Goal: Information Seeking & Learning: Understand process/instructions

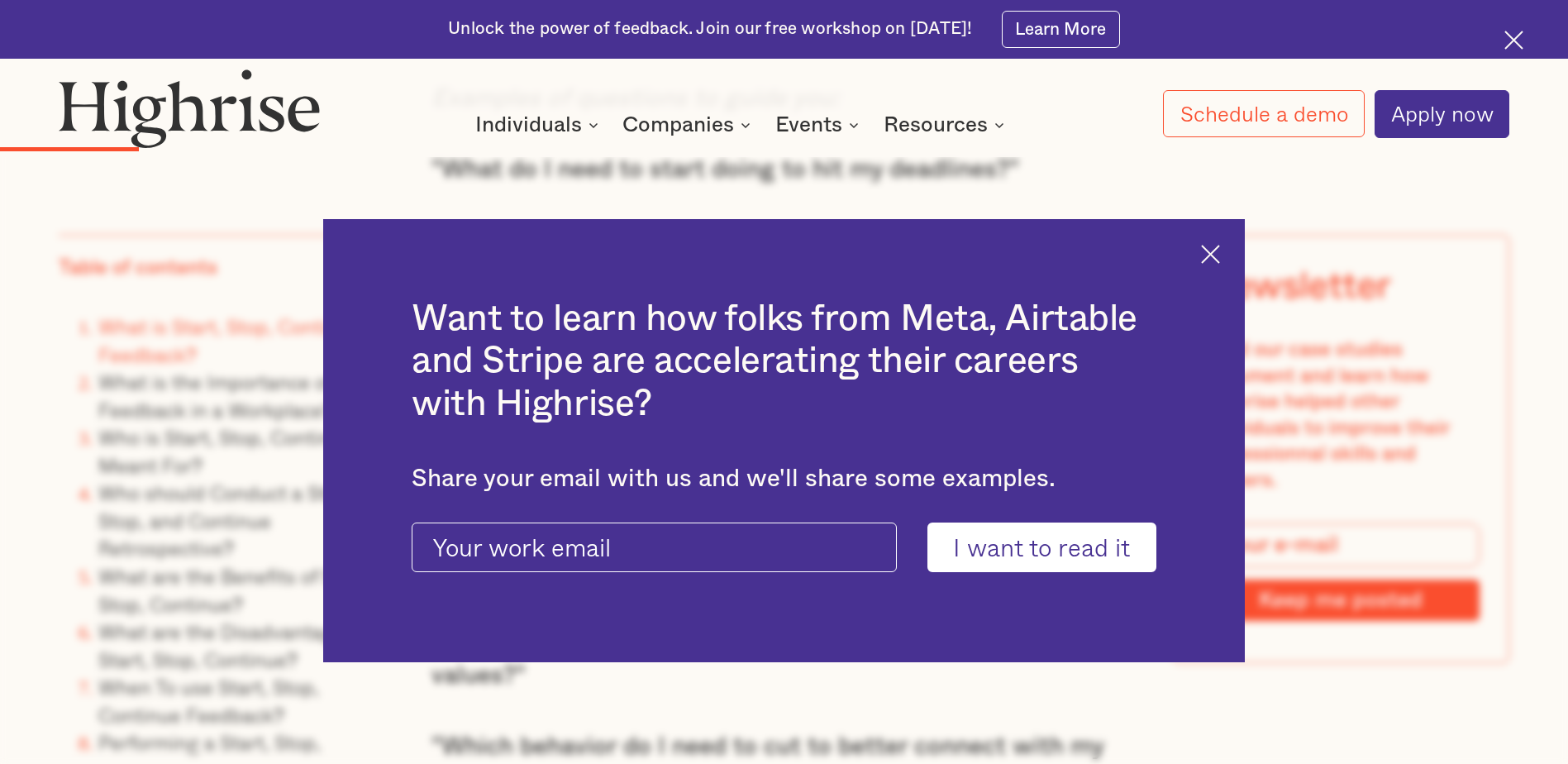
scroll to position [2727, 0]
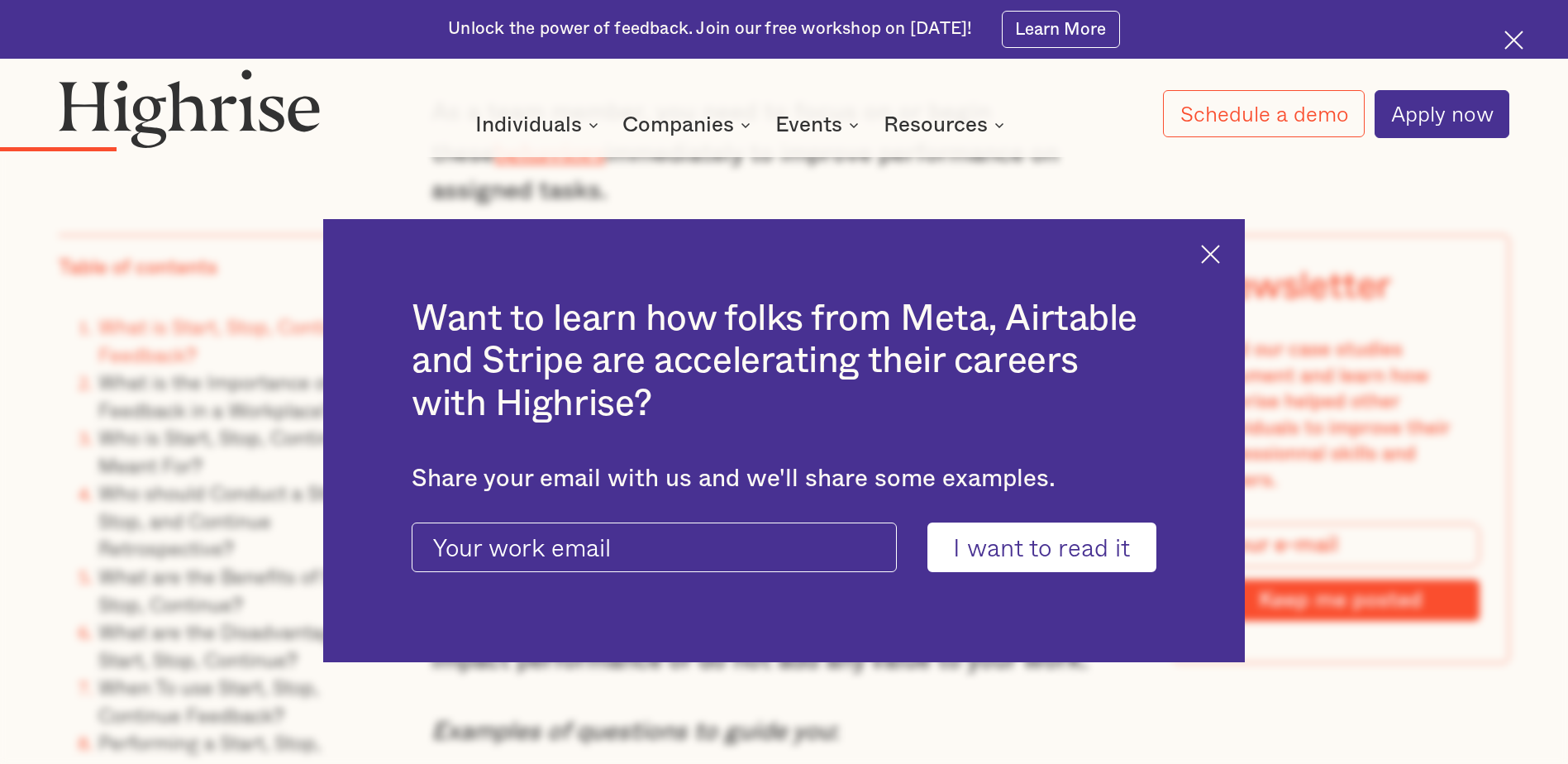
click at [1220, 250] on img at bounding box center [1210, 253] width 19 height 19
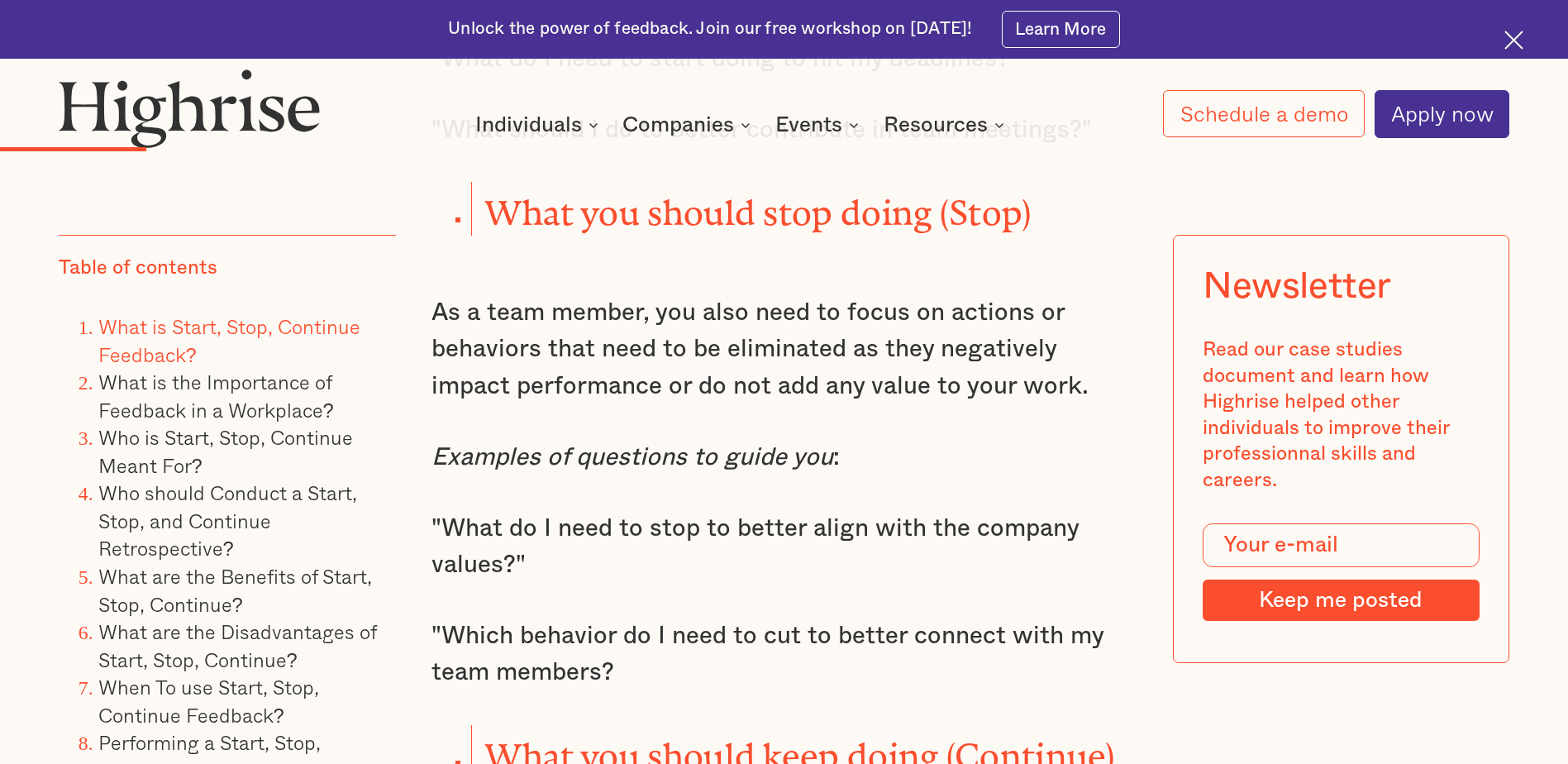
scroll to position [3058, 0]
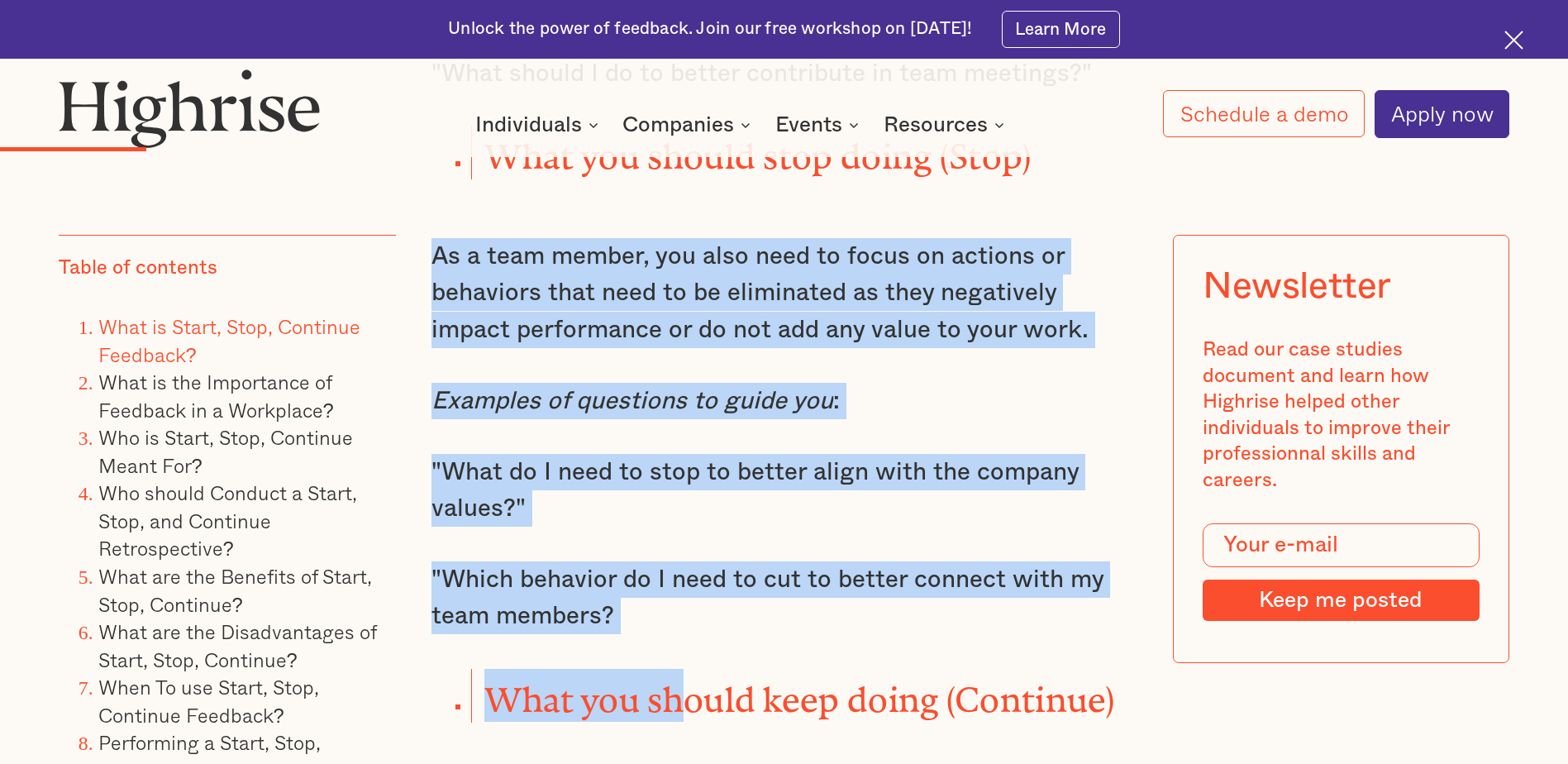
drag, startPoint x: 432, startPoint y: 230, endPoint x: 694, endPoint y: 607, distance: 459.1
click at [694, 607] on div "One of the most popular and effective ways to give feedback is the Start, Stop,…" at bounding box center [783, 331] width 704 height 3505
drag, startPoint x: 694, startPoint y: 607, endPoint x: 627, endPoint y: 561, distance: 81.3
click at [627, 561] on p ""Which behavior do I need to cut to better connect with my team members?" at bounding box center [783, 598] width 704 height 73
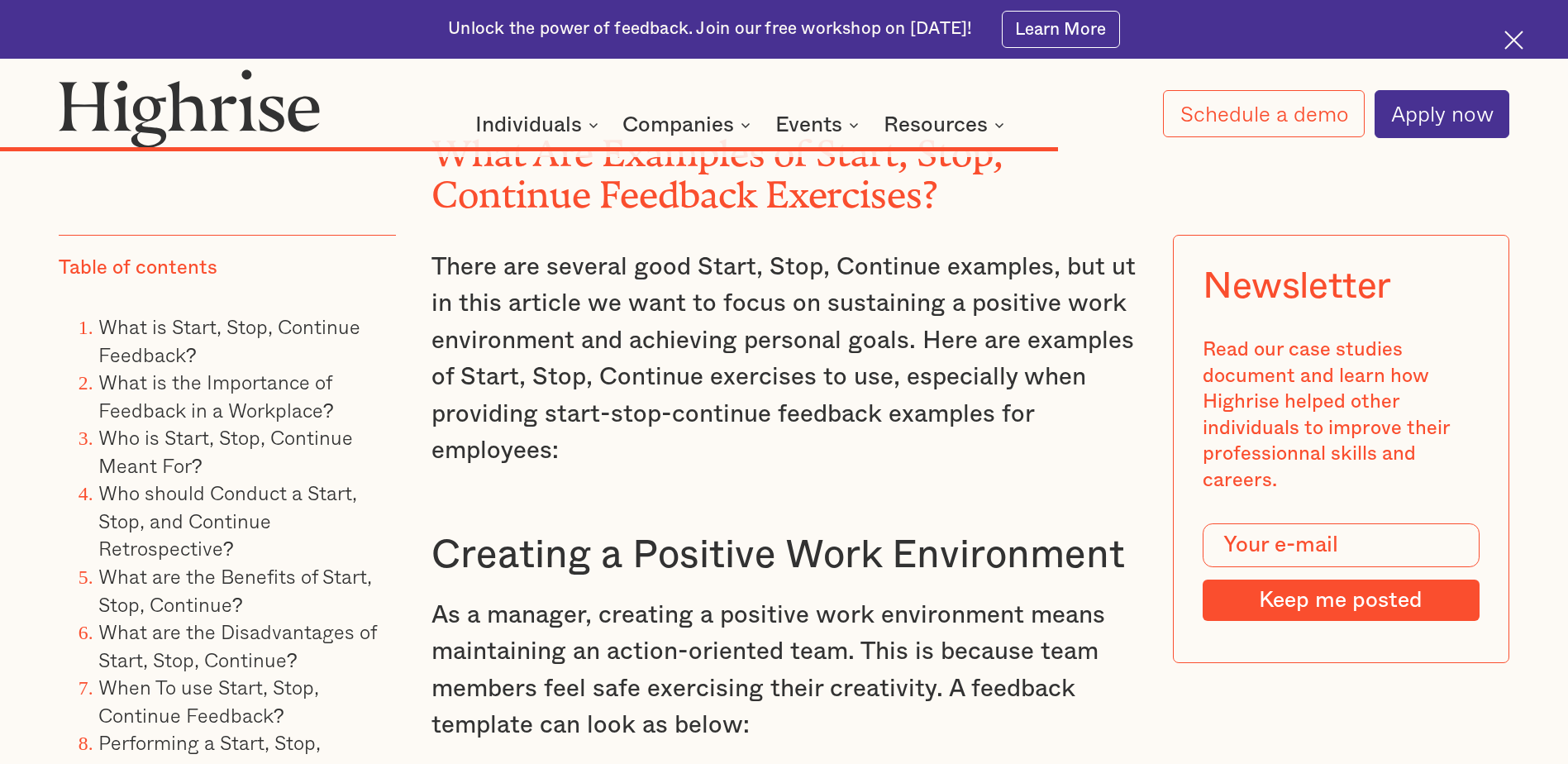
scroll to position [13800, 0]
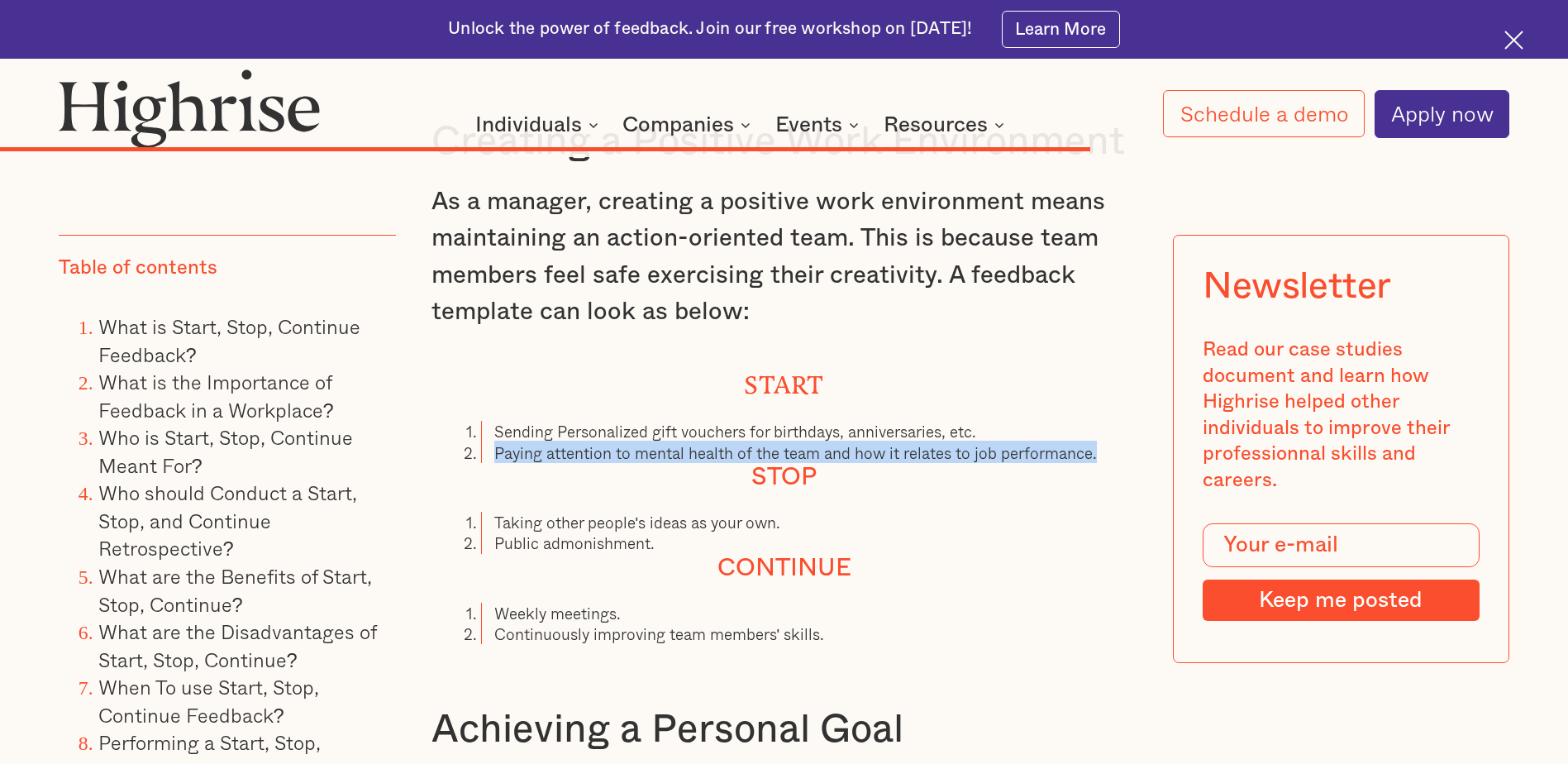
drag, startPoint x: 493, startPoint y: 432, endPoint x: 1112, endPoint y: 436, distance: 619.0
click at [1112, 442] on li "Paying attention to mental health of the team and how it relates to job perform…" at bounding box center [809, 452] width 656 height 21
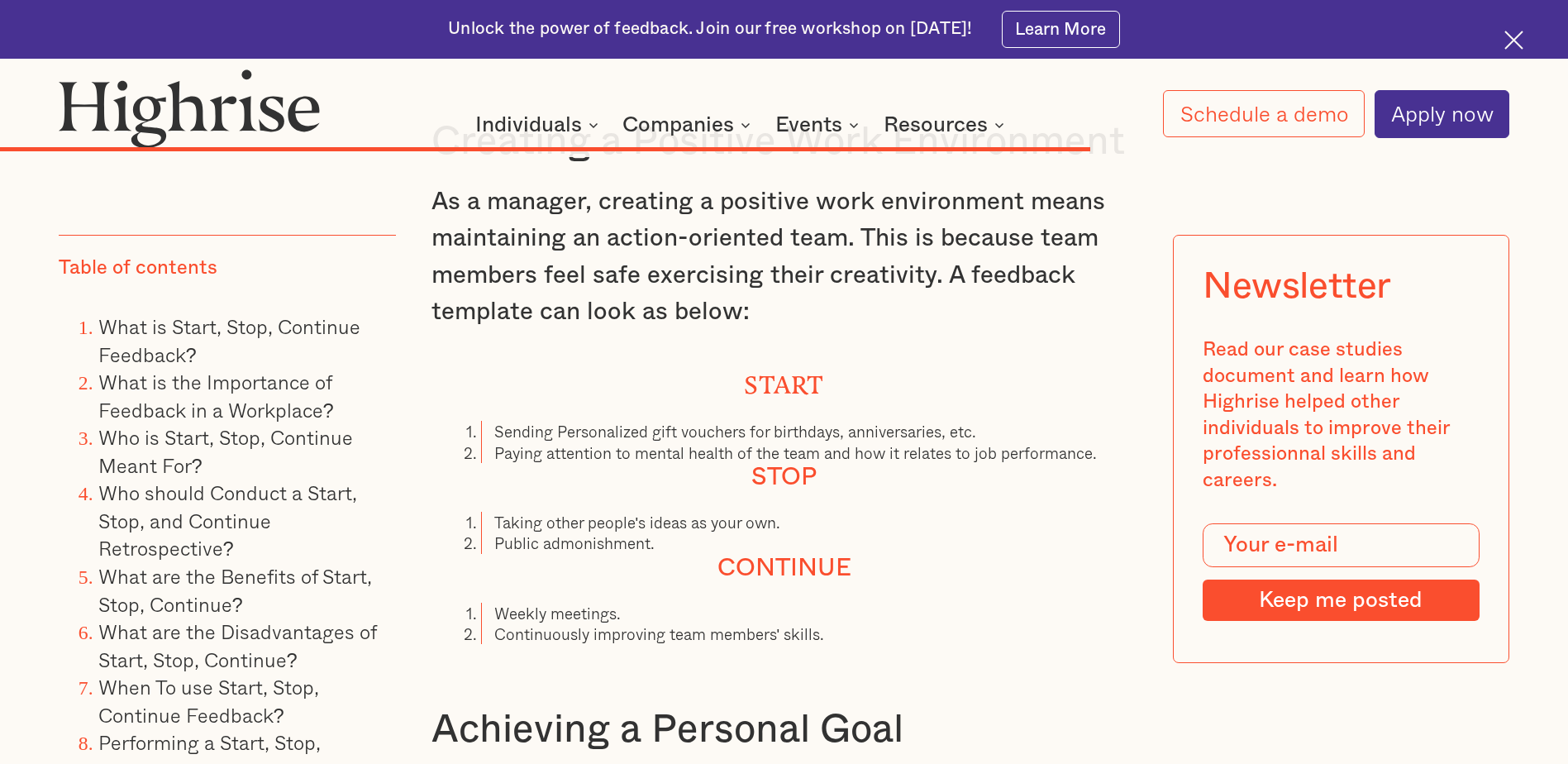
drag, startPoint x: 1112, startPoint y: 436, endPoint x: 948, endPoint y: 469, distance: 167.3
click at [948, 469] on h4 "Stop" at bounding box center [783, 477] width 704 height 30
drag, startPoint x: 493, startPoint y: 598, endPoint x: 880, endPoint y: 618, distance: 387.5
click at [880, 618] on ol "Weekly meetings. Continuously improving team members' skills." at bounding box center [783, 623] width 704 height 41
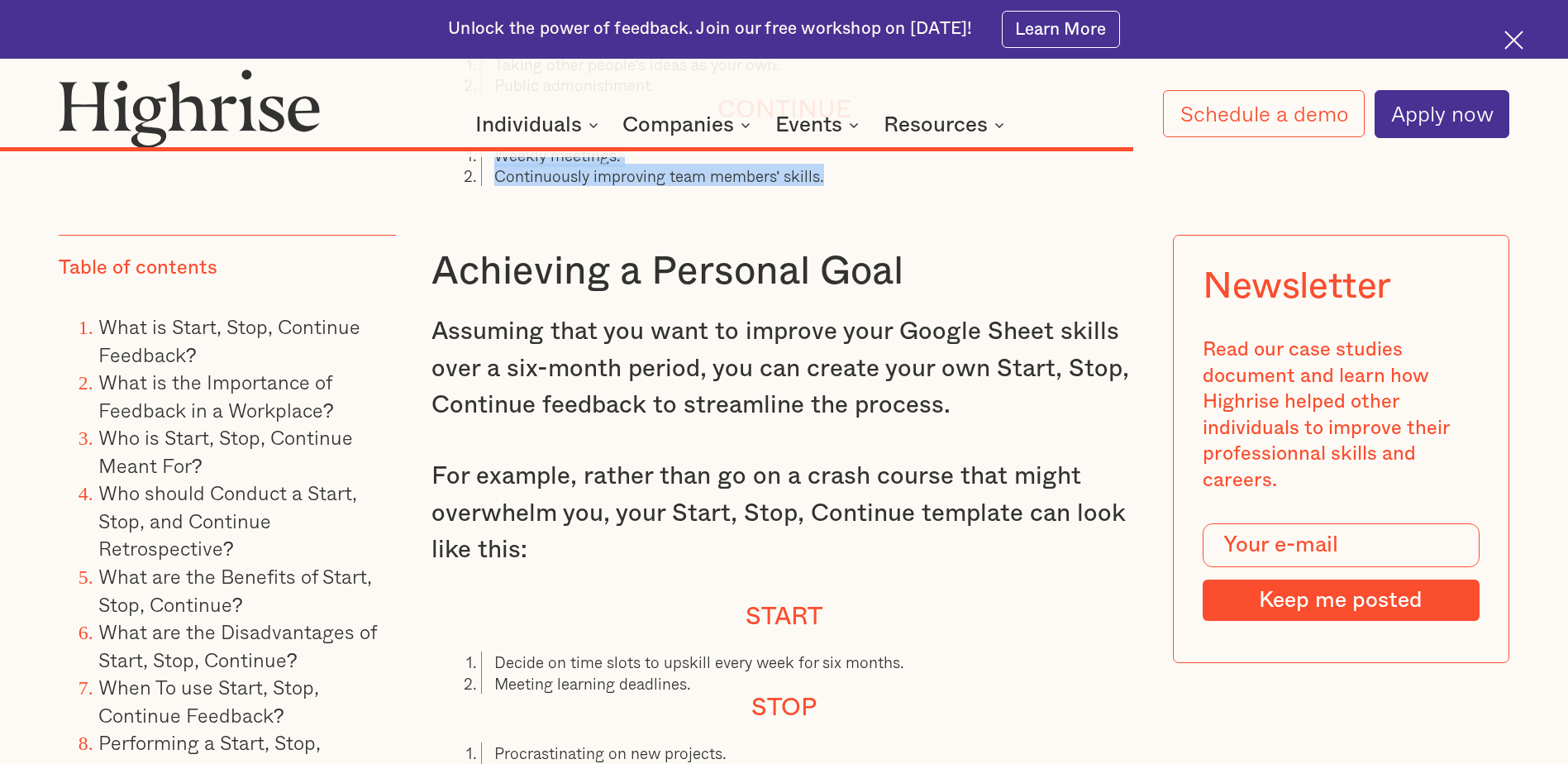
scroll to position [14297, 0]
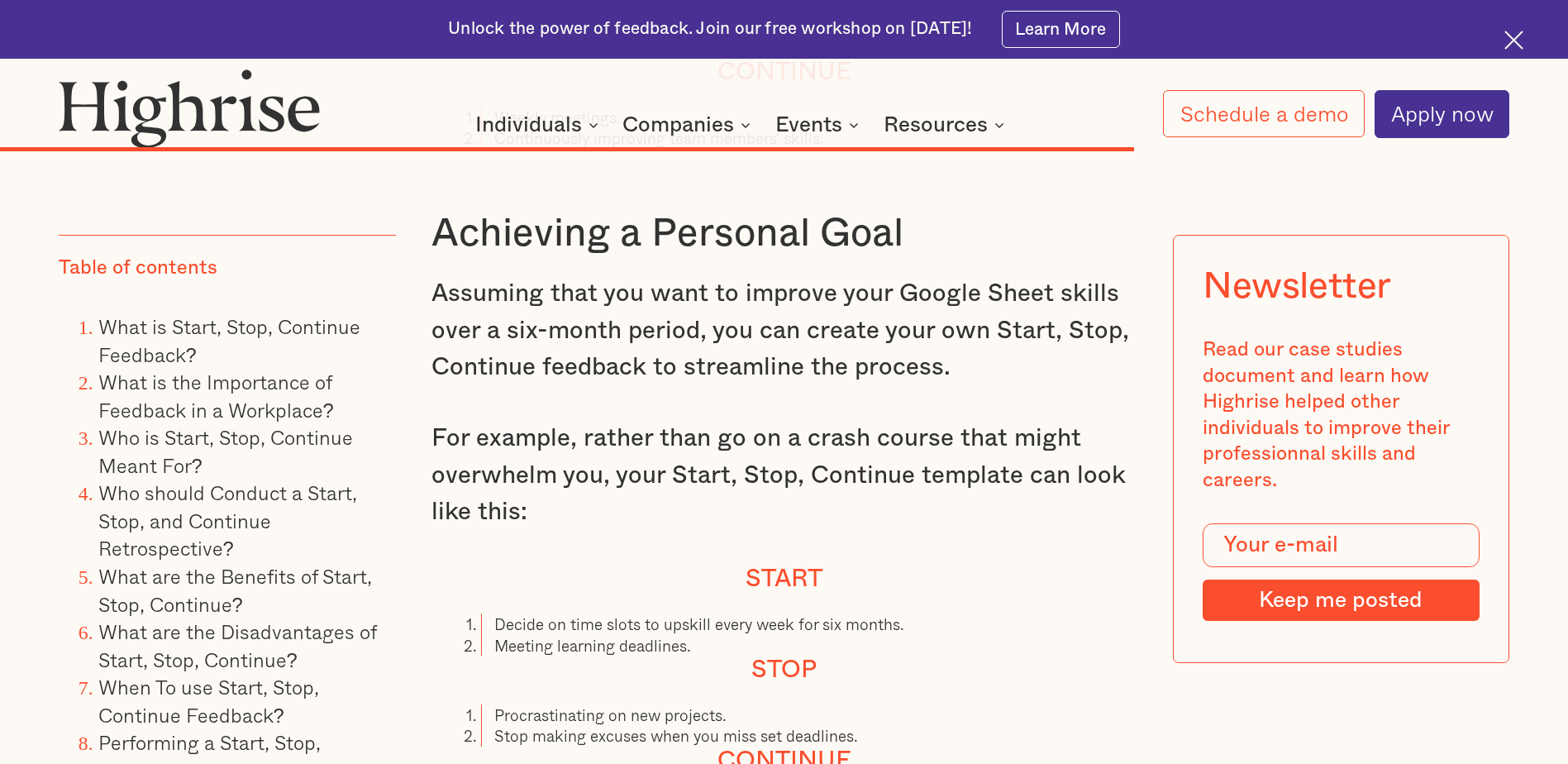
click at [567, 487] on p "For example, rather than go on a crash course that might overwhelm you, your St…" at bounding box center [783, 474] width 704 height 110
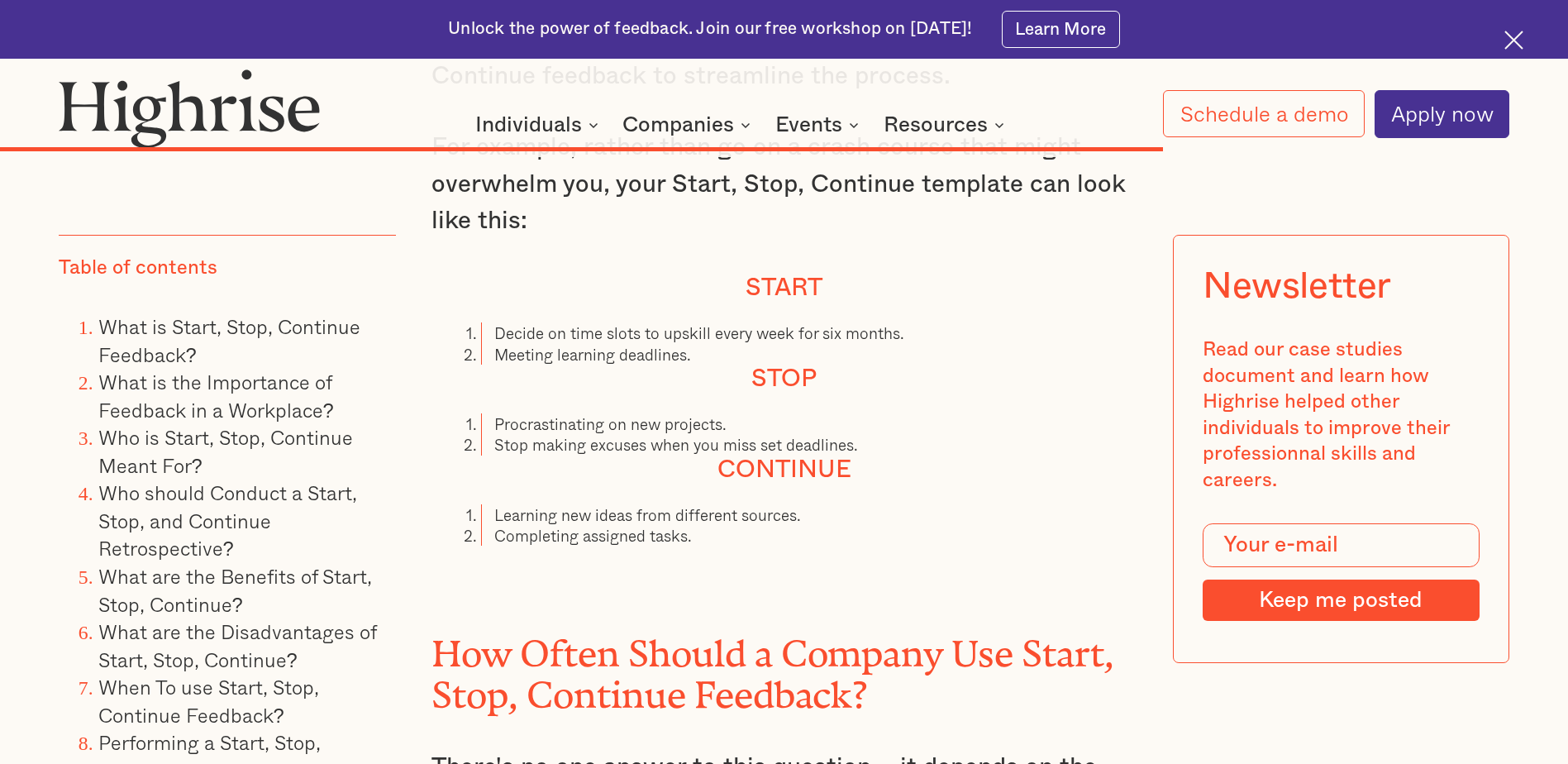
scroll to position [14627, 0]
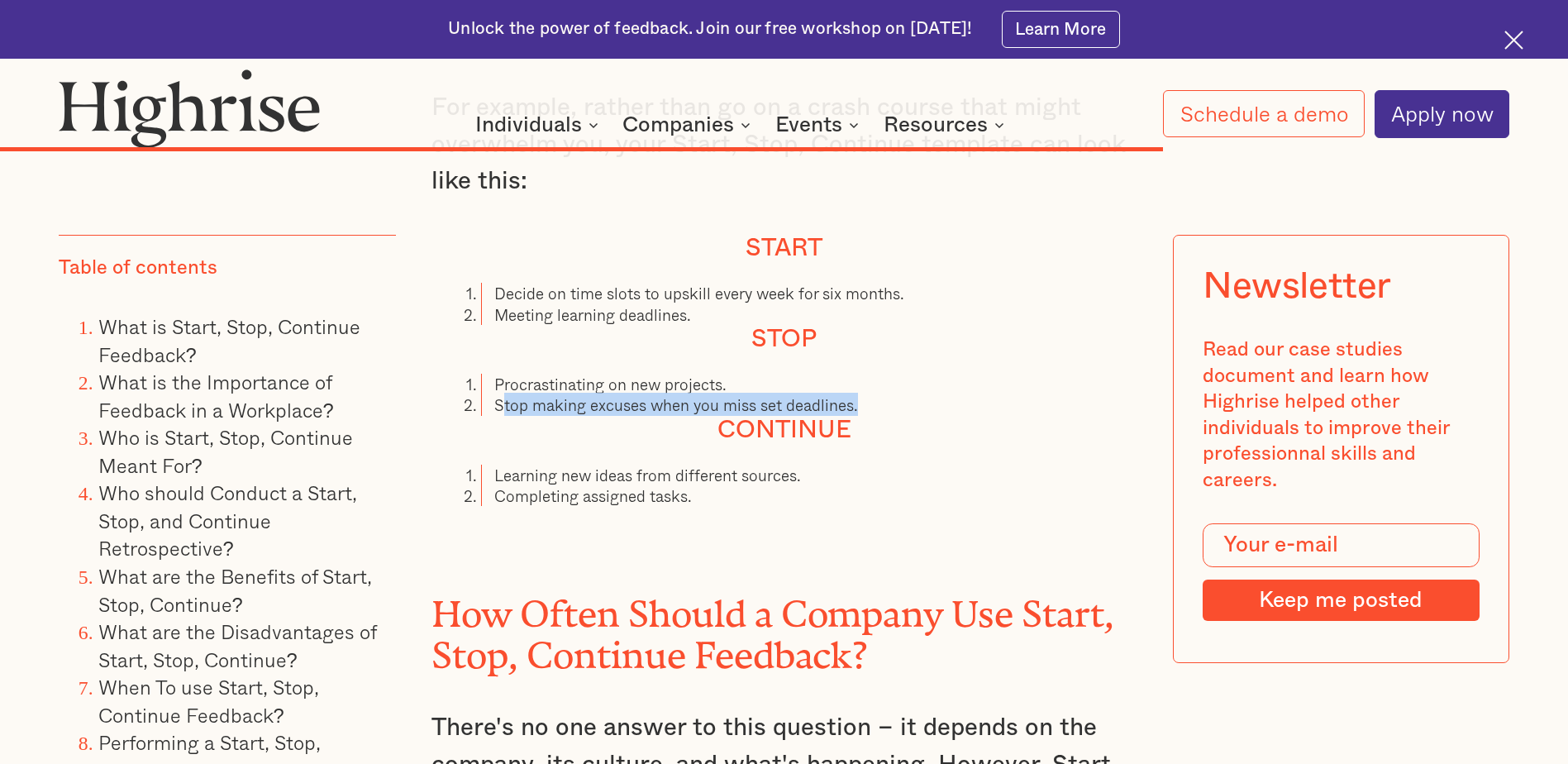
drag, startPoint x: 499, startPoint y: 394, endPoint x: 932, endPoint y: 395, distance: 433.0
click at [932, 395] on li "Stop making excuses when you miss set deadlines." at bounding box center [809, 404] width 656 height 21
drag, startPoint x: 932, startPoint y: 395, endPoint x: 790, endPoint y: 402, distance: 142.2
click at [790, 416] on h4 "Continue" at bounding box center [783, 430] width 704 height 30
drag, startPoint x: 701, startPoint y: 388, endPoint x: 961, endPoint y: 395, distance: 260.1
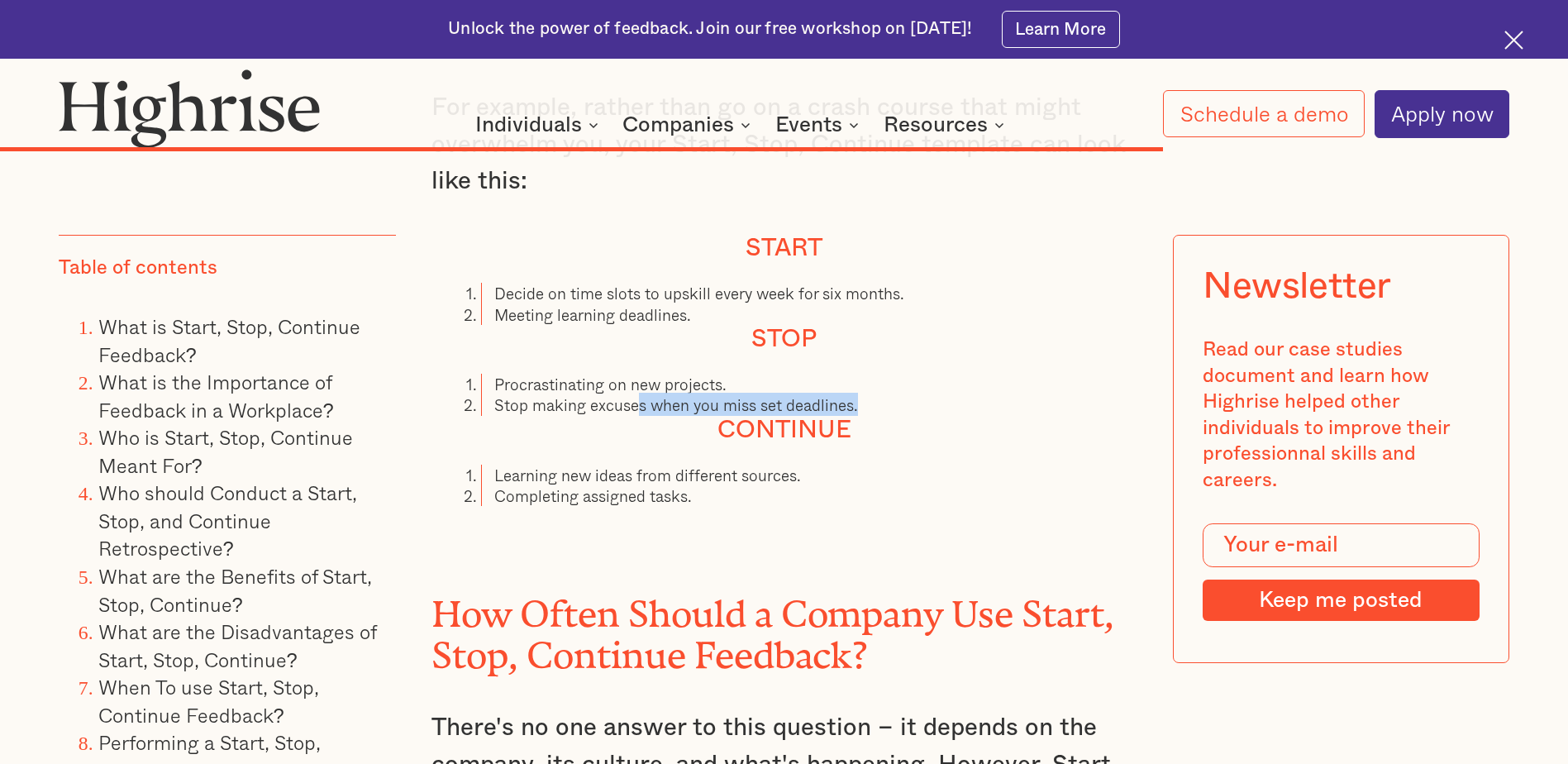
click at [961, 395] on li "Stop making excuses when you miss set deadlines." at bounding box center [809, 404] width 656 height 21
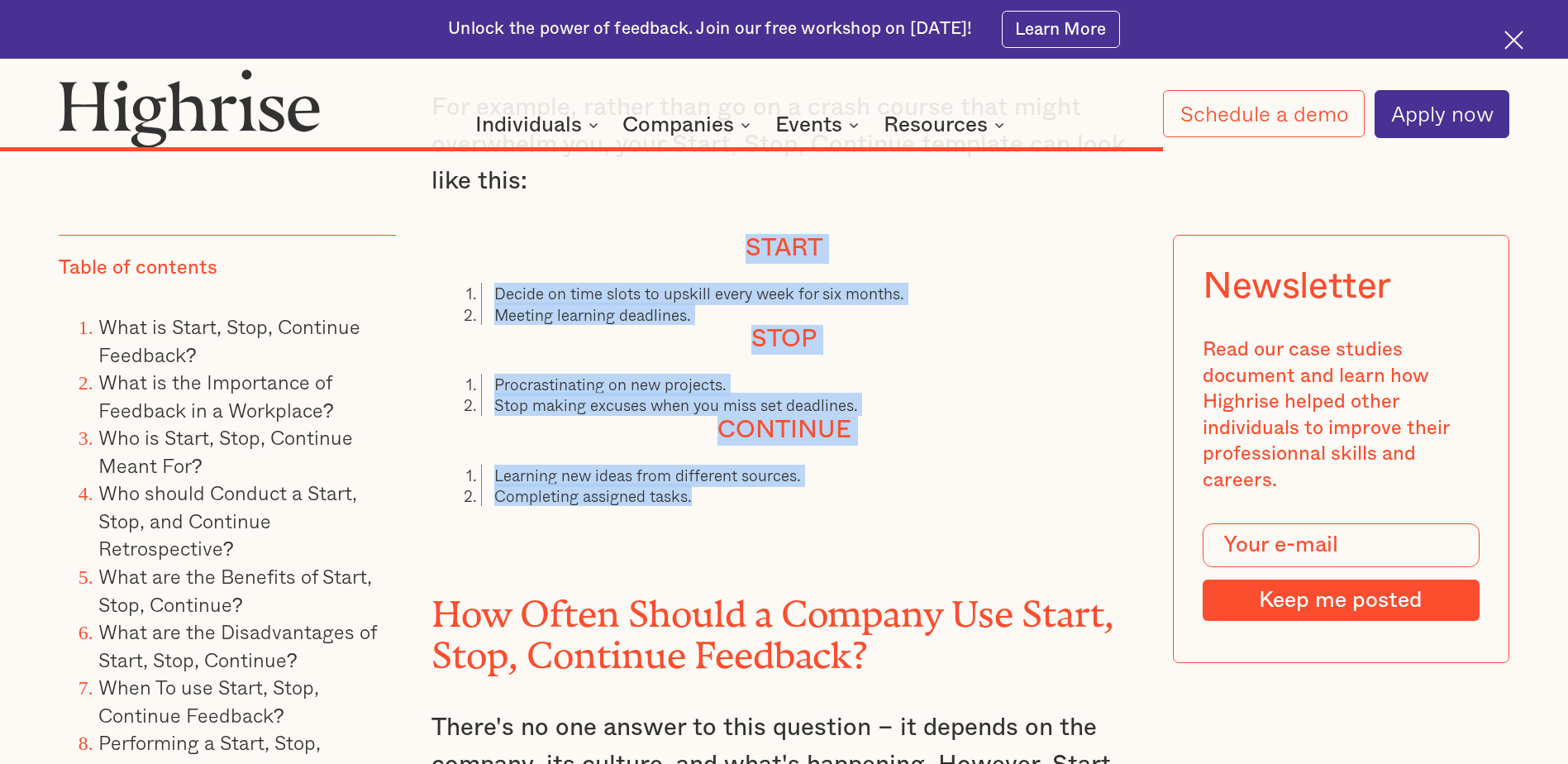
drag, startPoint x: 703, startPoint y: 488, endPoint x: 655, endPoint y: 216, distance: 276.2
drag, startPoint x: 655, startPoint y: 216, endPoint x: 643, endPoint y: 243, distance: 29.5
click at [643, 243] on h4 "Start" at bounding box center [783, 248] width 704 height 30
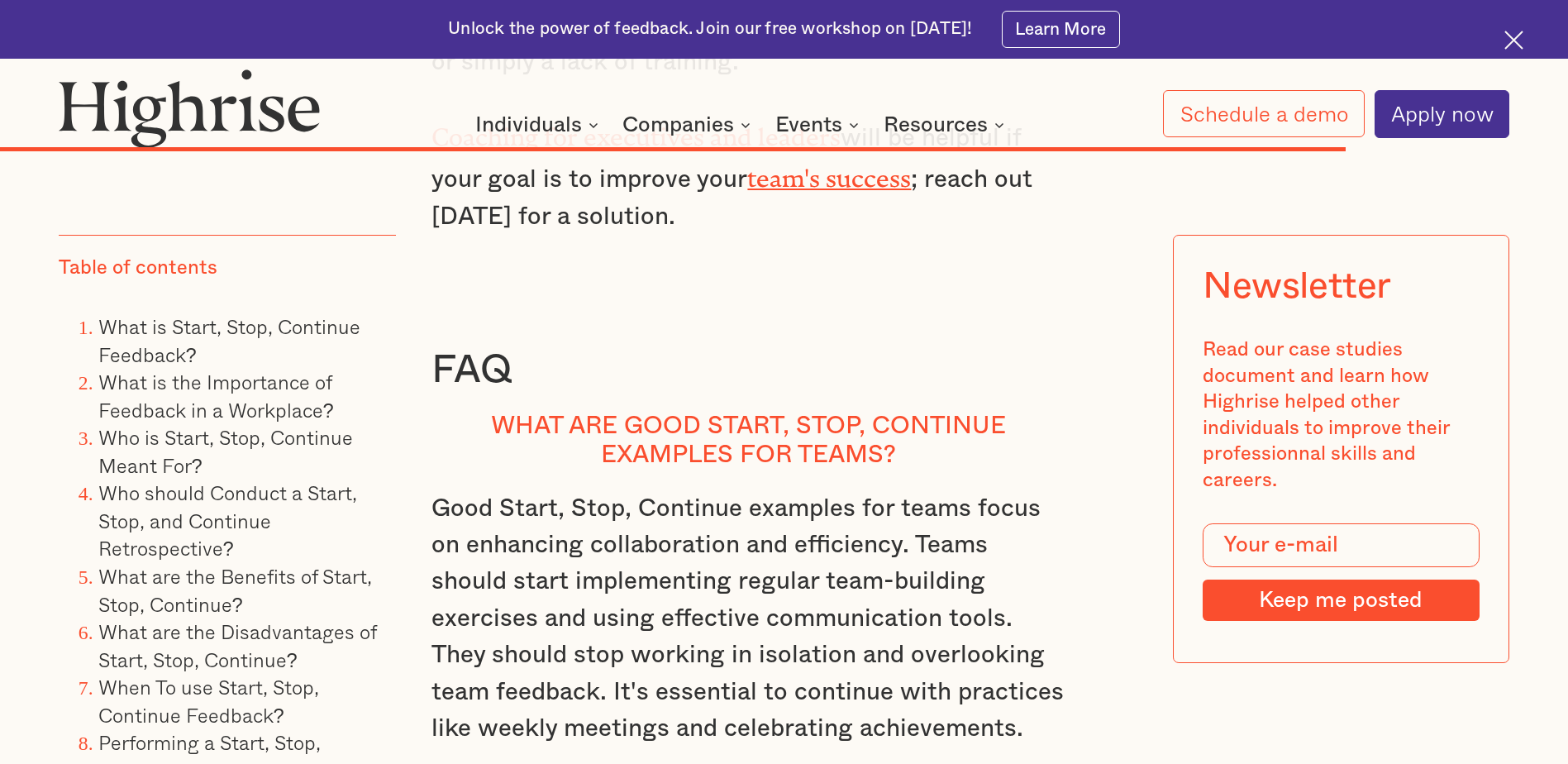
scroll to position [16610, 0]
